Goal: Task Accomplishment & Management: Manage account settings

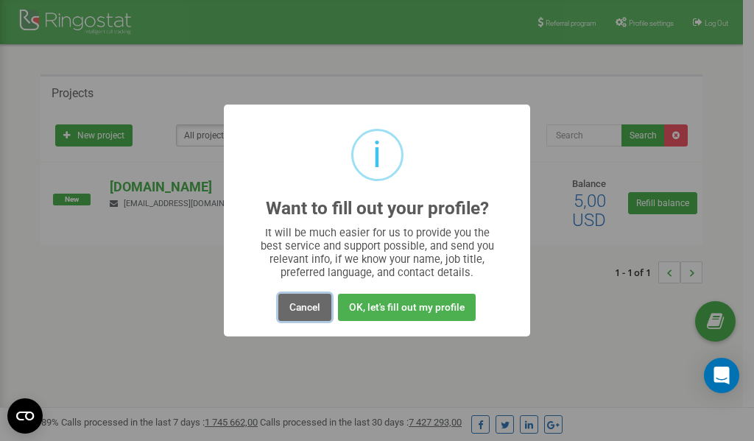
click at [309, 305] on button "Cancel" at bounding box center [304, 307] width 53 height 27
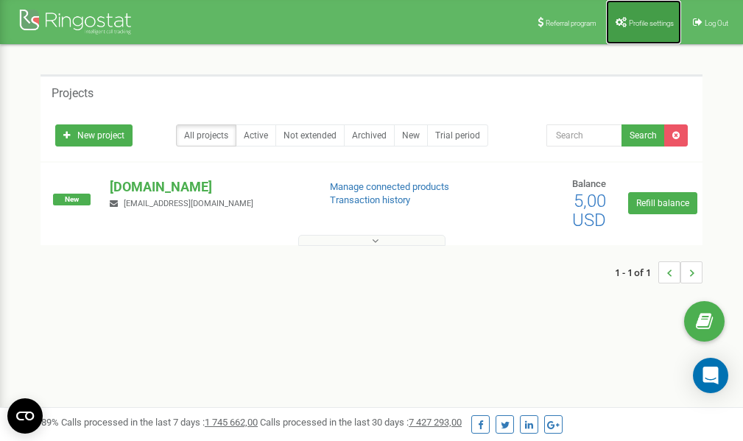
click at [637, 15] on link "Profile settings" at bounding box center [643, 22] width 75 height 44
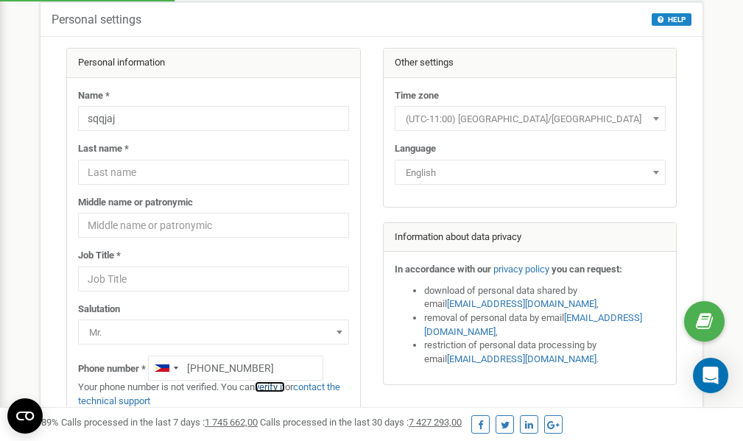
click at [278, 387] on link "verify it" at bounding box center [270, 386] width 30 height 11
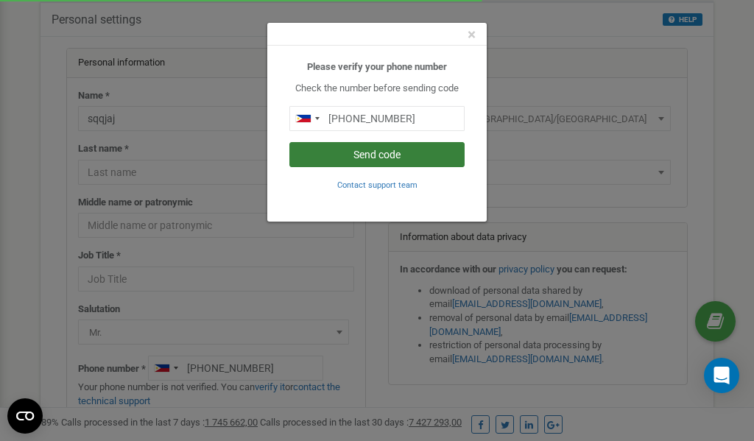
click at [393, 155] on button "Send code" at bounding box center [376, 154] width 175 height 25
